Goal: Book appointment/travel/reservation

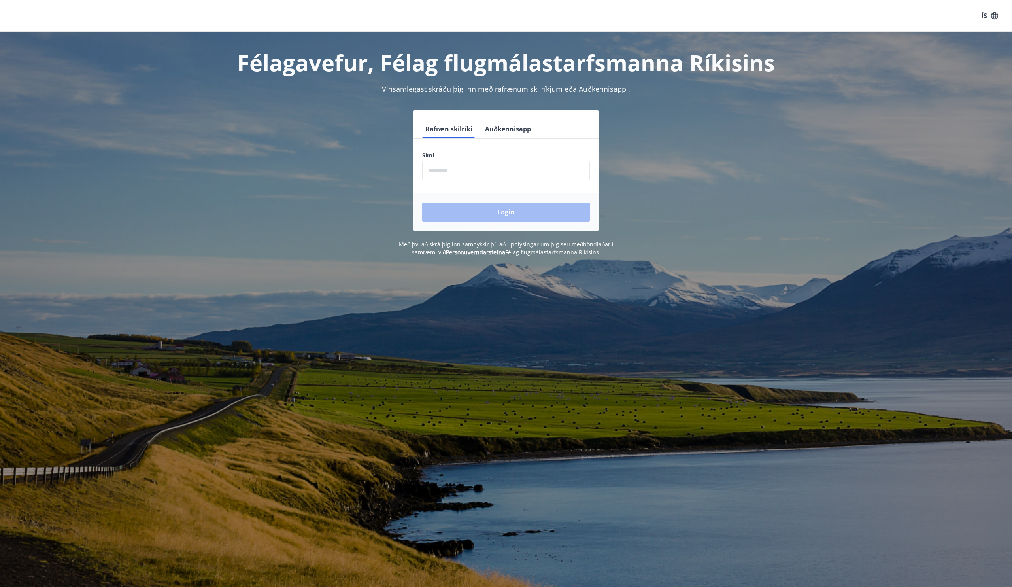
click at [515, 125] on button "Auðkennisapp" at bounding box center [508, 128] width 52 height 19
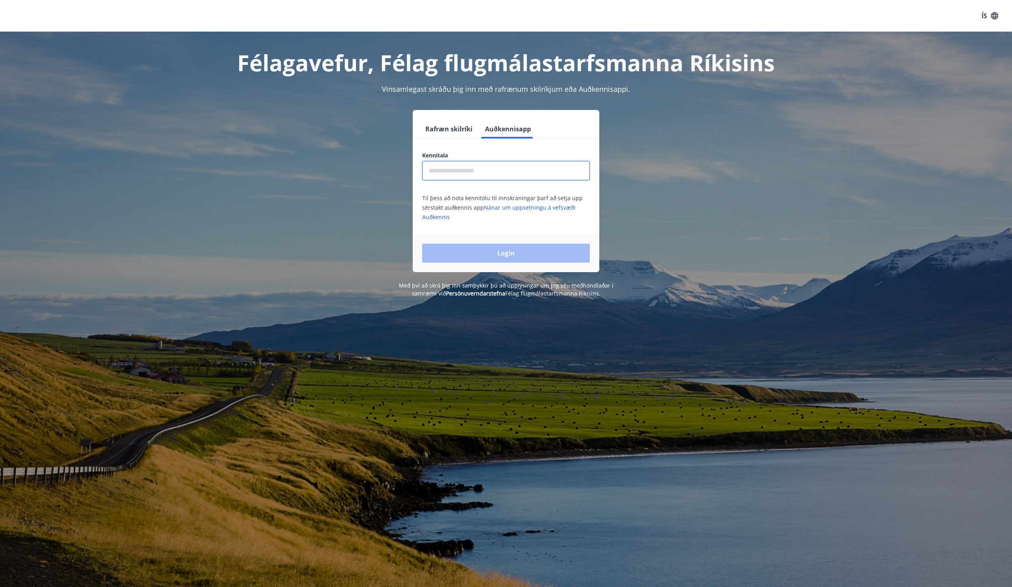
click at [514, 165] on input "text" at bounding box center [506, 170] width 168 height 19
type input "**********"
click at [422, 244] on button "Login" at bounding box center [506, 253] width 168 height 19
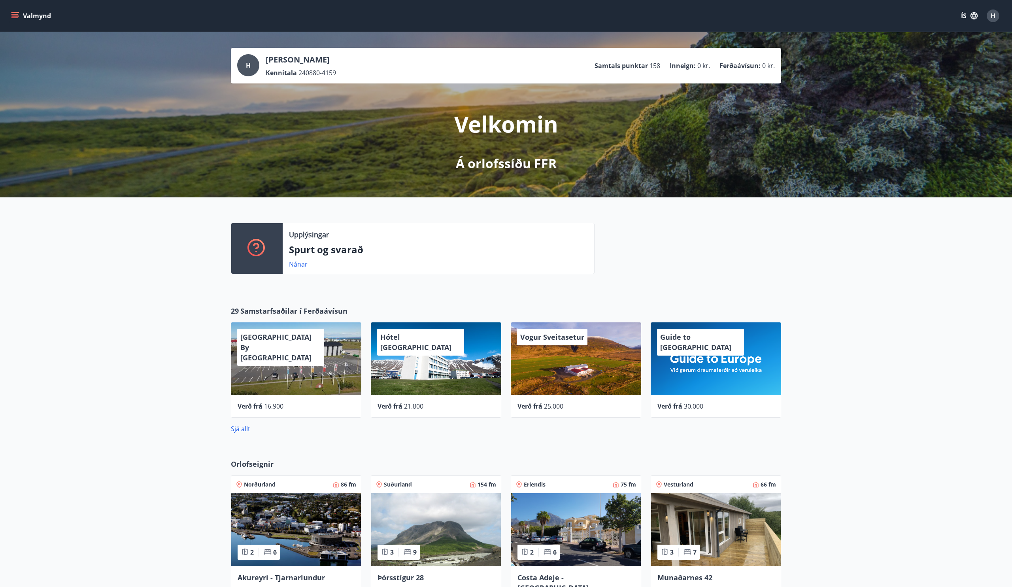
scroll to position [161, 0]
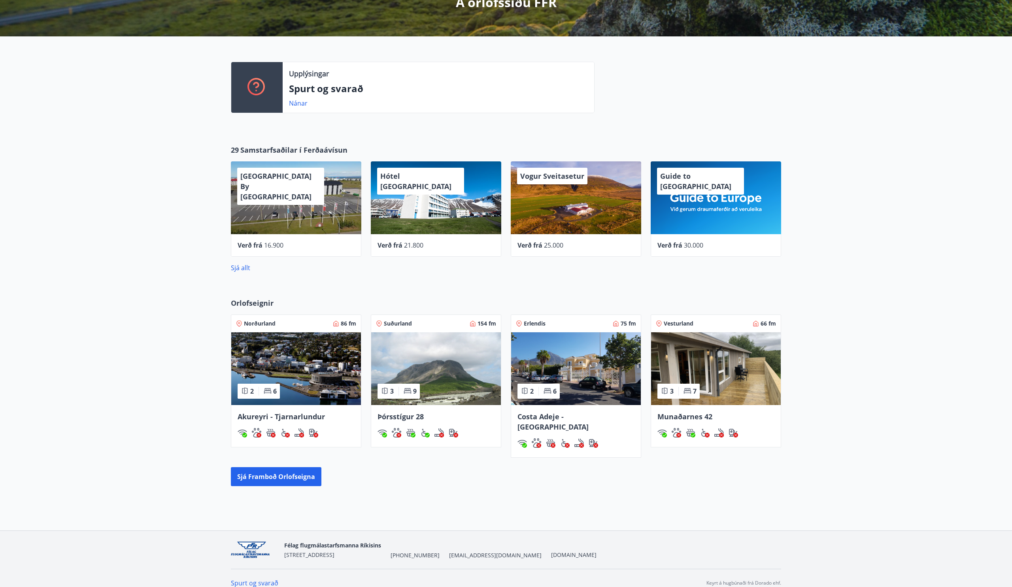
click at [273, 371] on img at bounding box center [296, 368] width 130 height 73
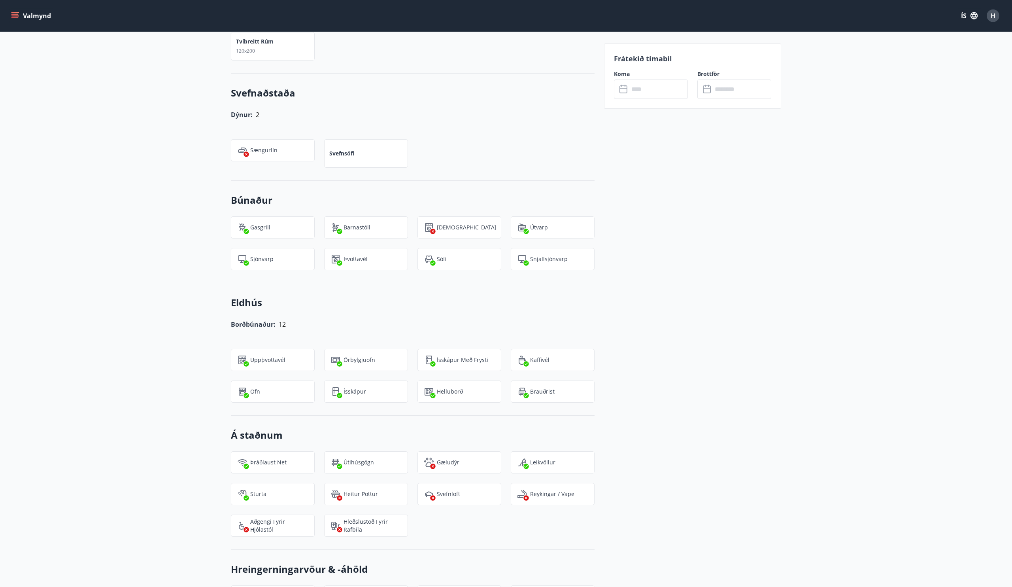
scroll to position [99, 0]
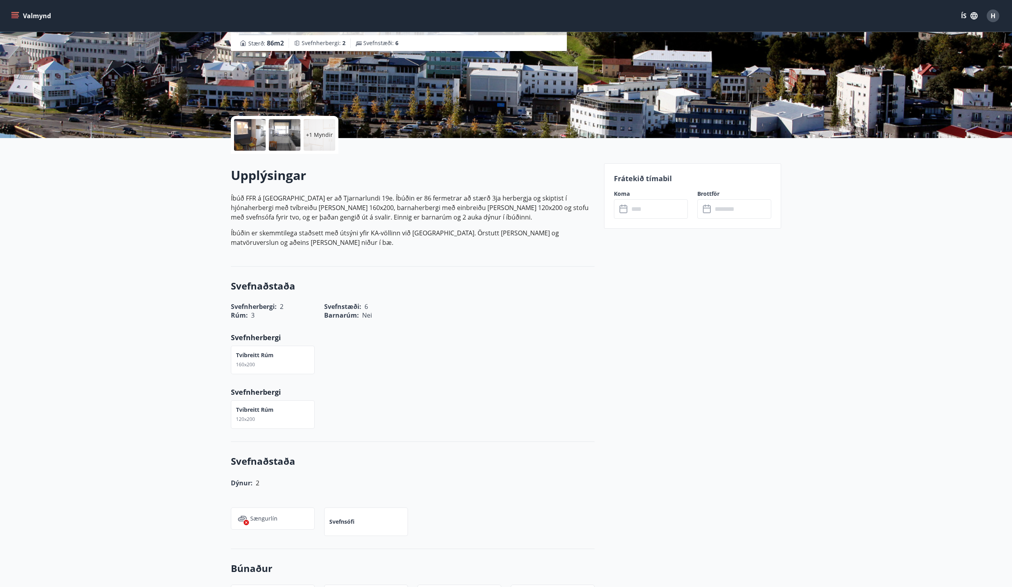
click at [625, 204] on icon at bounding box center [624, 208] width 9 height 9
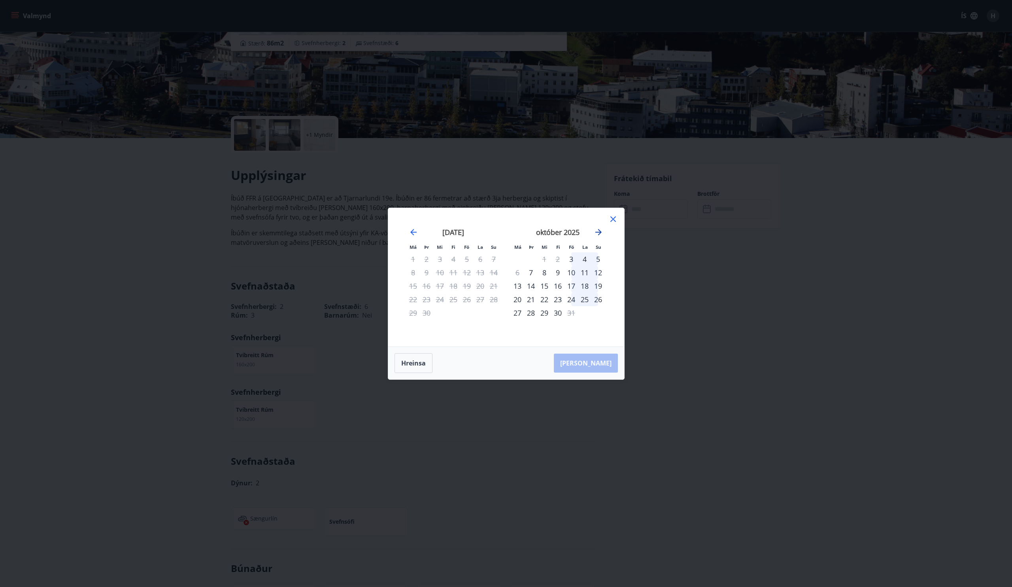
click at [599, 232] on icon "Move forward to switch to the next month." at bounding box center [599, 232] width 6 height 6
click at [515, 274] on div "3" at bounding box center [517, 272] width 13 height 13
click at [534, 273] on div "4" at bounding box center [530, 272] width 13 height 13
click at [613, 220] on icon at bounding box center [613, 218] width 9 height 9
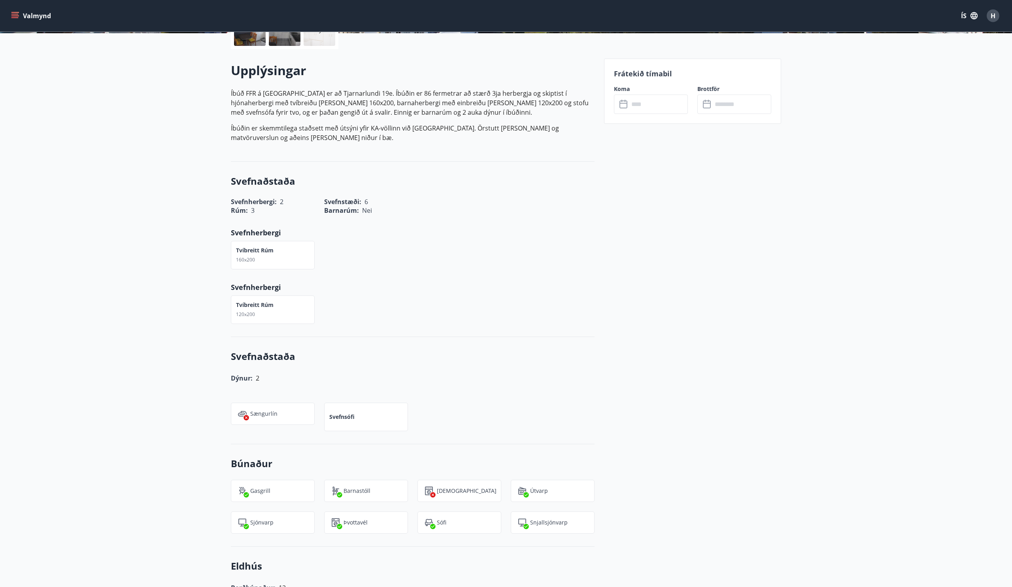
scroll to position [204, 0]
click at [17, 17] on icon "menu" at bounding box center [14, 17] width 7 height 1
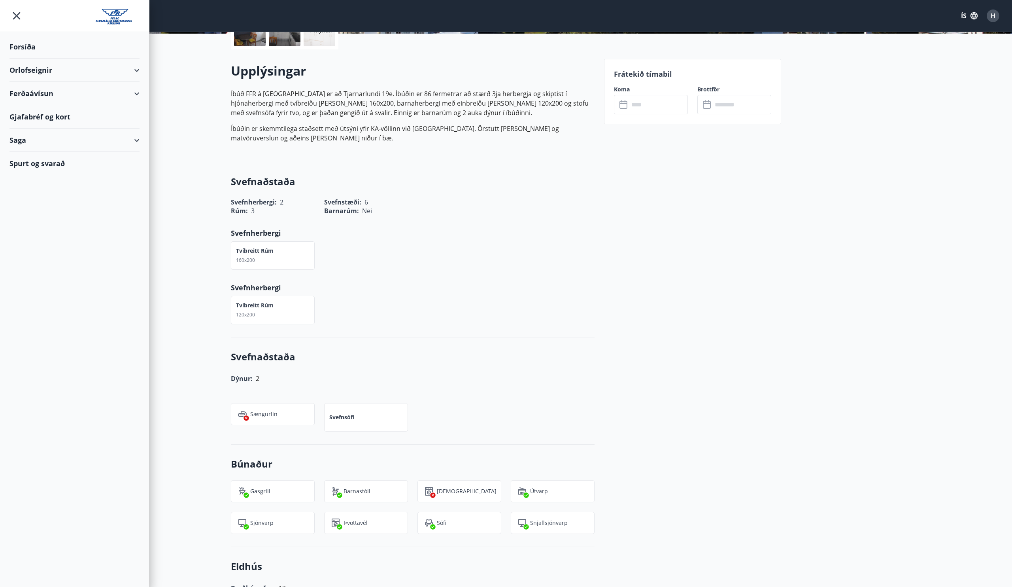
click at [133, 85] on div "Ferðaávísun" at bounding box center [74, 93] width 130 height 23
click at [36, 117] on div "Framboð" at bounding box center [74, 113] width 117 height 17
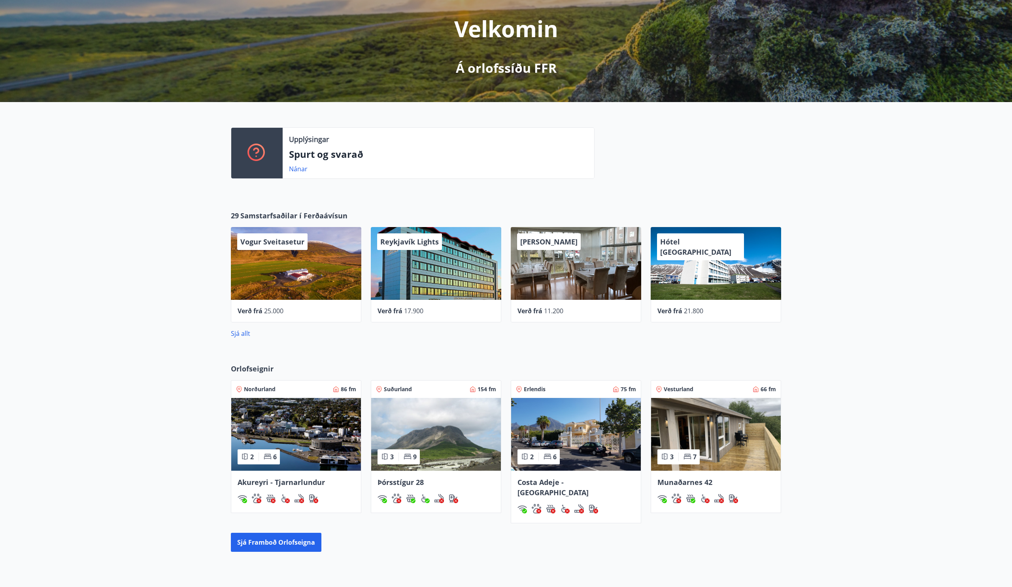
scroll to position [104, 0]
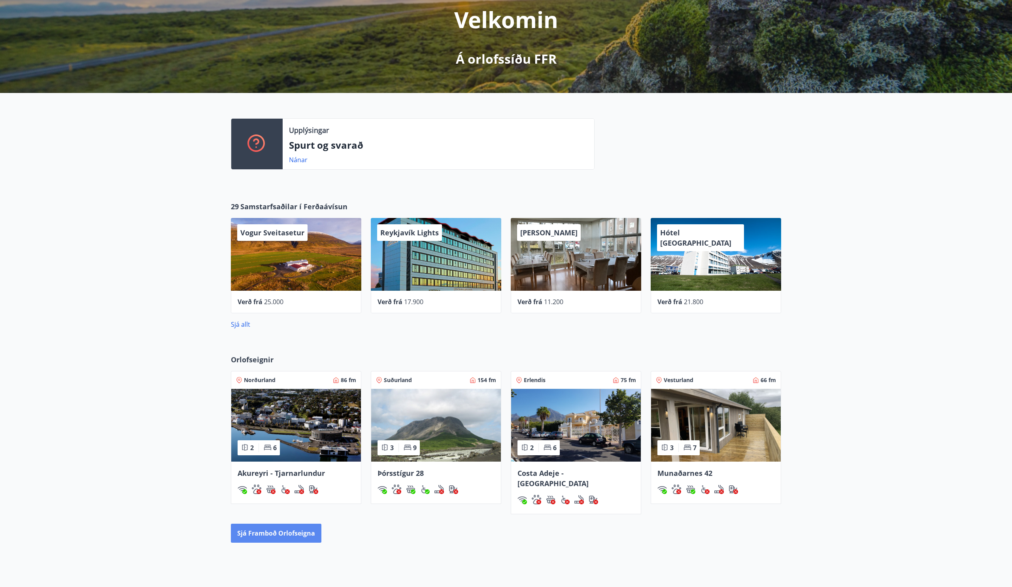
click at [269, 524] on button "Sjá framboð orlofseigna" at bounding box center [276, 533] width 91 height 19
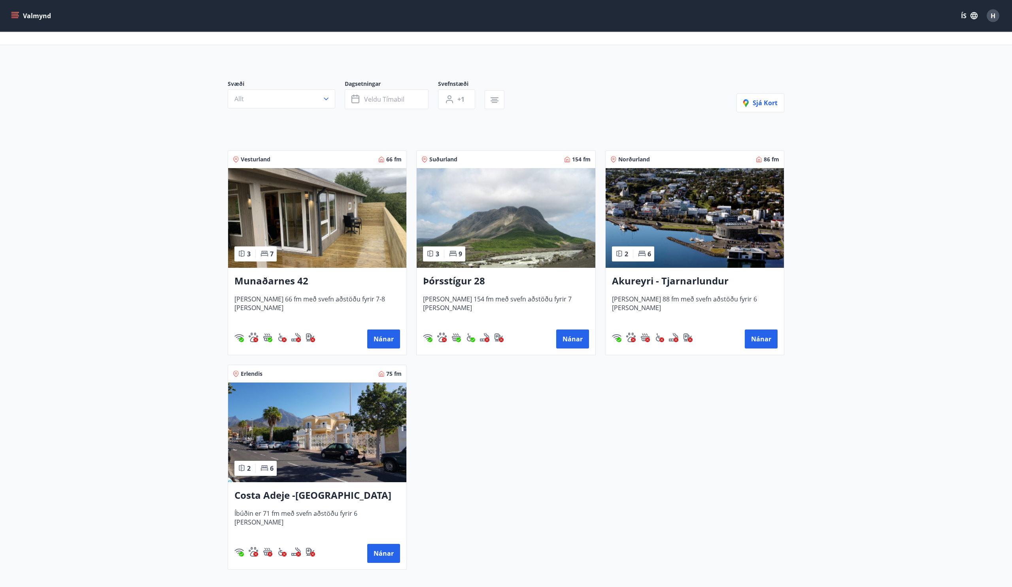
scroll to position [118, 0]
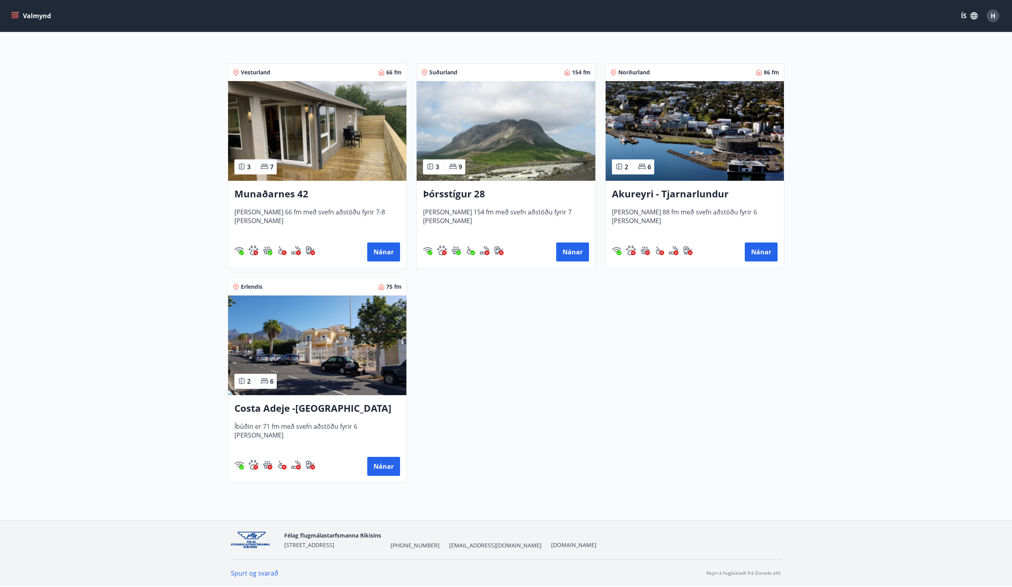
click at [699, 126] on img at bounding box center [695, 131] width 178 height 100
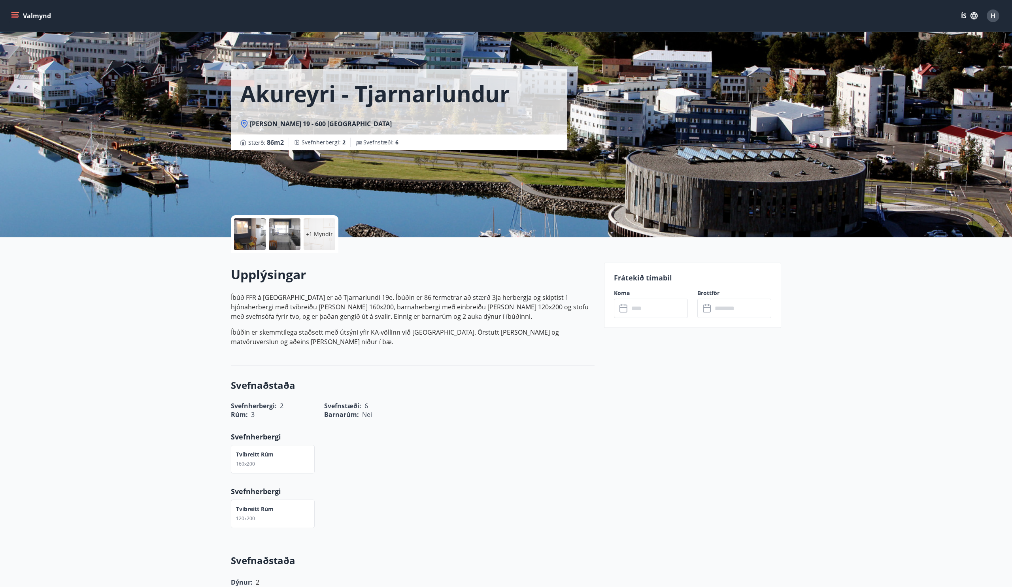
click at [640, 307] on input "text" at bounding box center [658, 308] width 59 height 19
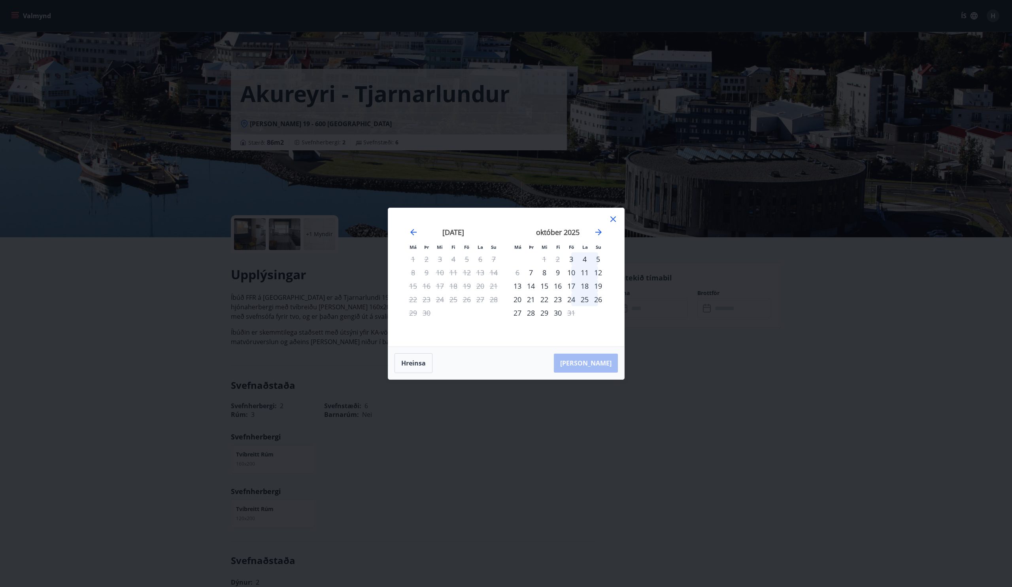
click at [590, 233] on div "október 2025" at bounding box center [558, 235] width 94 height 35
click at [600, 230] on icon "Move forward to switch to the next month." at bounding box center [599, 232] width 6 height 6
click at [520, 269] on div "3" at bounding box center [517, 272] width 13 height 13
click at [585, 271] on div "8" at bounding box center [584, 272] width 13 height 13
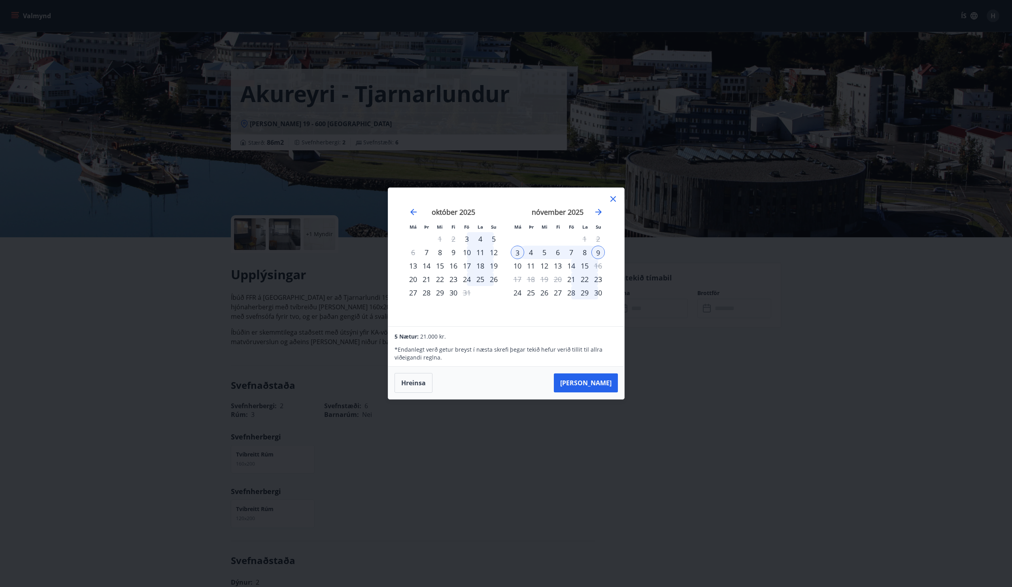
click at [615, 199] on icon at bounding box center [613, 198] width 9 height 9
